Goal: Task Accomplishment & Management: Use online tool/utility

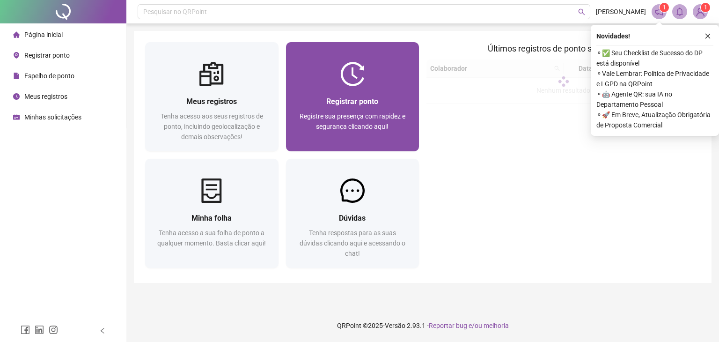
click at [343, 115] on span "Registre sua presença com rapidez e segurança clicando aqui!" at bounding box center [353, 121] width 106 height 18
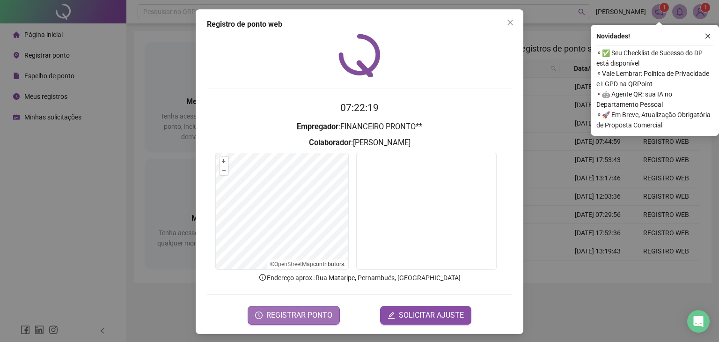
click at [283, 319] on span "REGISTRAR PONTO" at bounding box center [299, 314] width 66 height 11
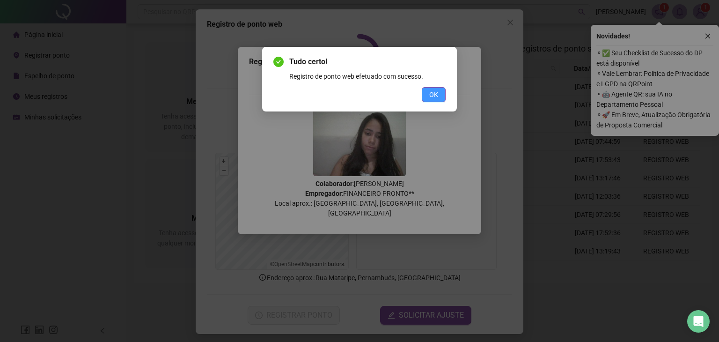
click at [431, 97] on span "OK" at bounding box center [433, 94] width 9 height 10
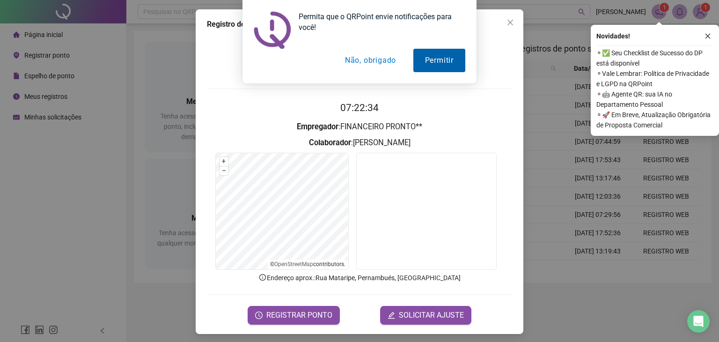
click at [440, 67] on button "Permitir" at bounding box center [439, 60] width 52 height 23
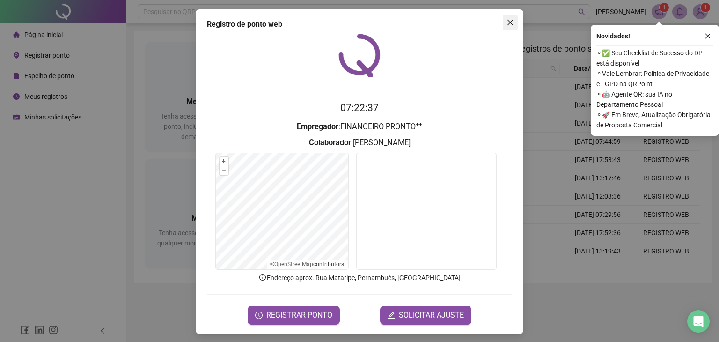
click at [507, 22] on icon "close" at bounding box center [510, 23] width 6 height 6
